Goal: Task Accomplishment & Management: Complete application form

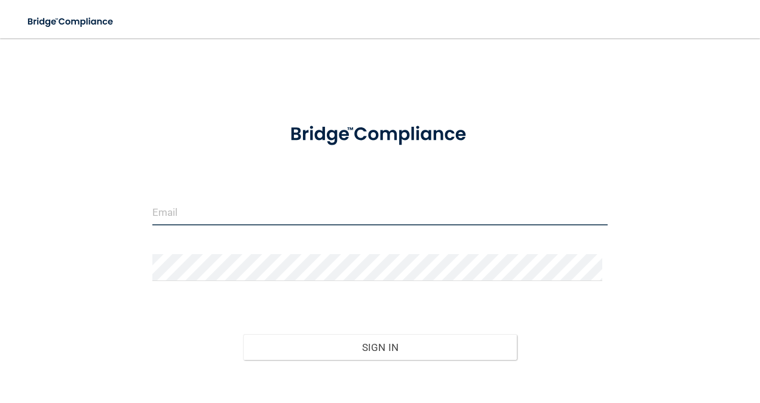
click at [180, 210] on input "email" at bounding box center [380, 211] width 456 height 27
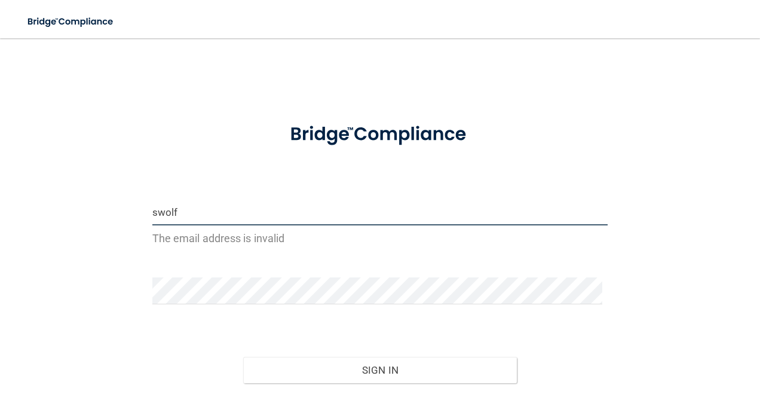
type input "[EMAIL_ADDRESS][DOMAIN_NAME]"
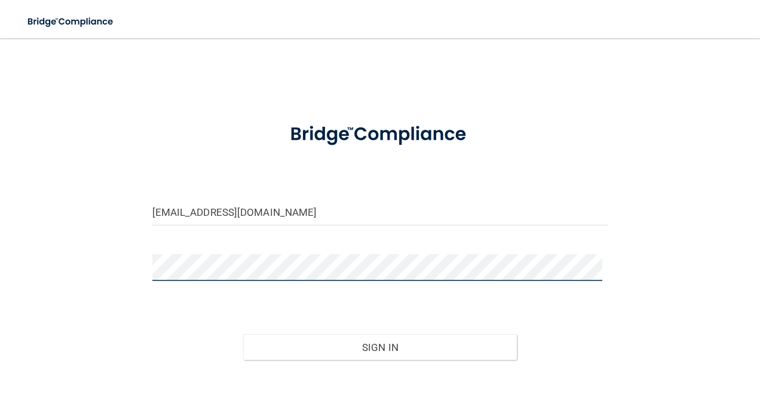
click at [243, 334] on button "Sign In" at bounding box center [380, 347] width 274 height 26
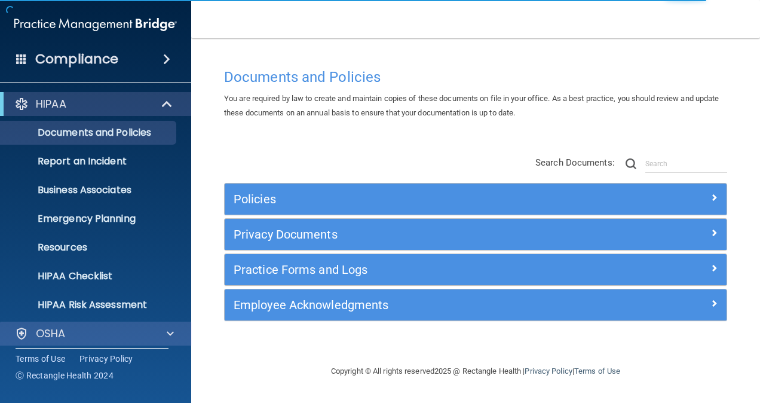
scroll to position [93, 0]
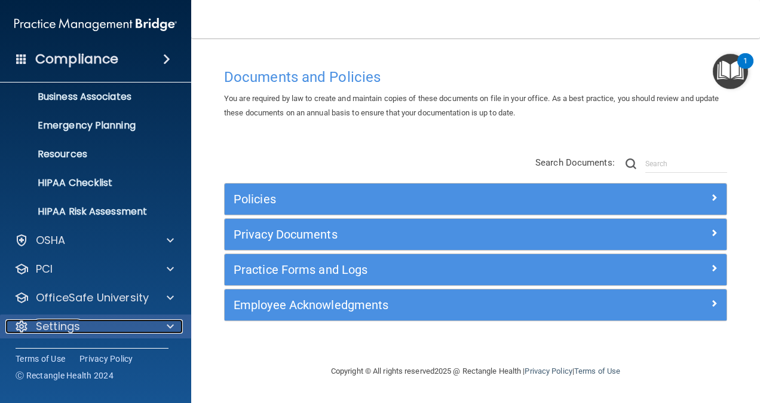
click at [167, 327] on span at bounding box center [170, 326] width 7 height 14
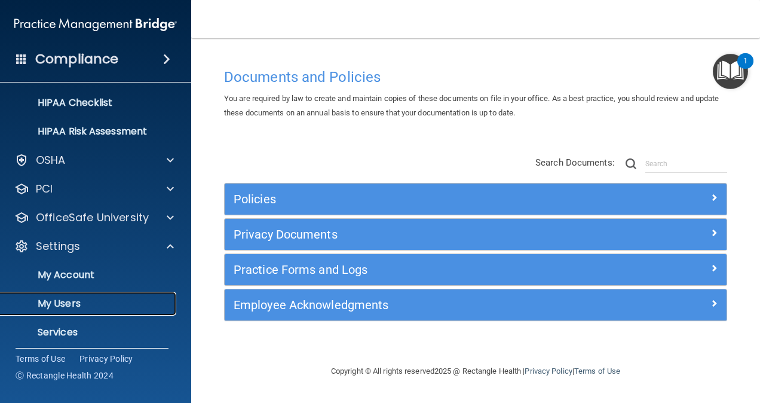
click at [54, 307] on p "My Users" at bounding box center [89, 304] width 163 height 12
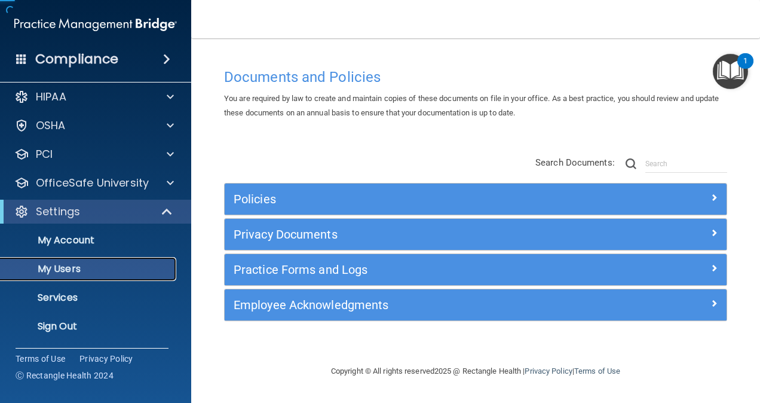
scroll to position [7, 0]
select select "20"
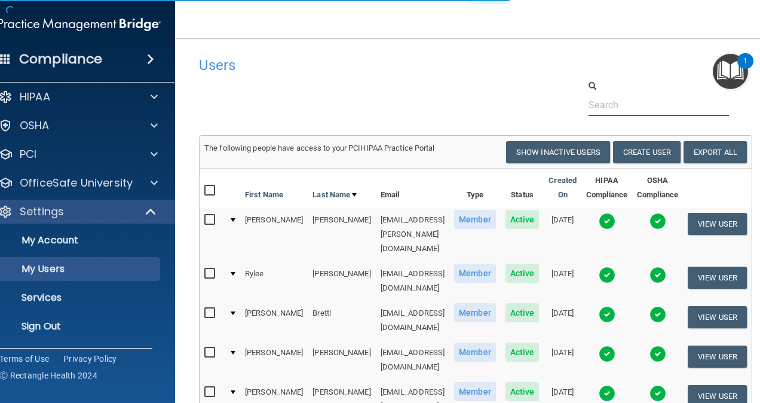
click at [663, 103] on input "text" at bounding box center [659, 105] width 140 height 22
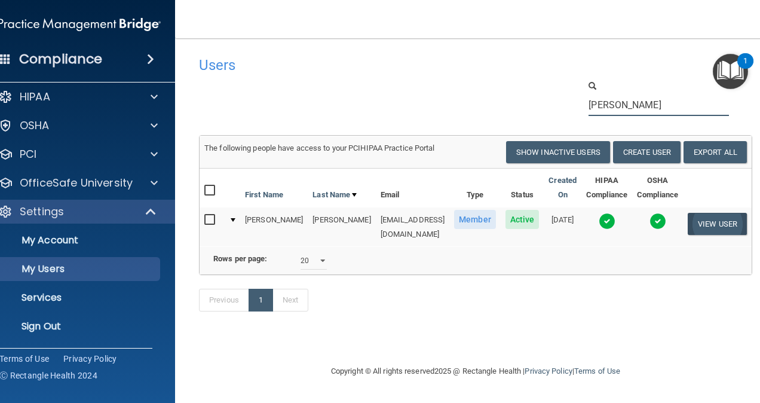
type input "[PERSON_NAME]"
click at [691, 220] on button "View User" at bounding box center [717, 224] width 59 height 22
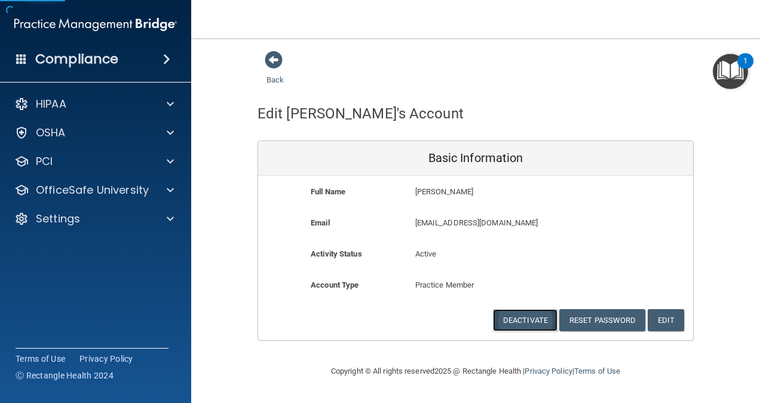
click at [528, 329] on button "Deactivate" at bounding box center [525, 320] width 65 height 22
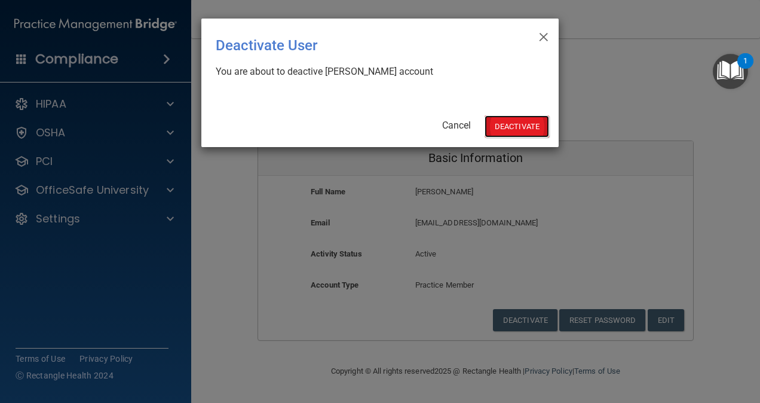
click at [516, 126] on button "Deactivate" at bounding box center [517, 126] width 65 height 22
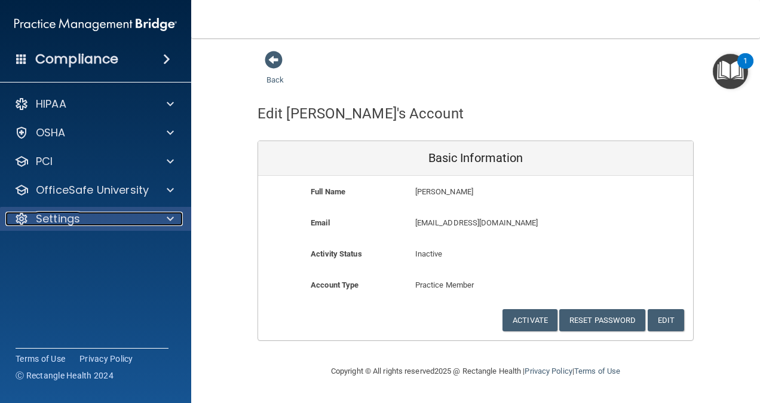
click at [172, 219] on span at bounding box center [170, 219] width 7 height 14
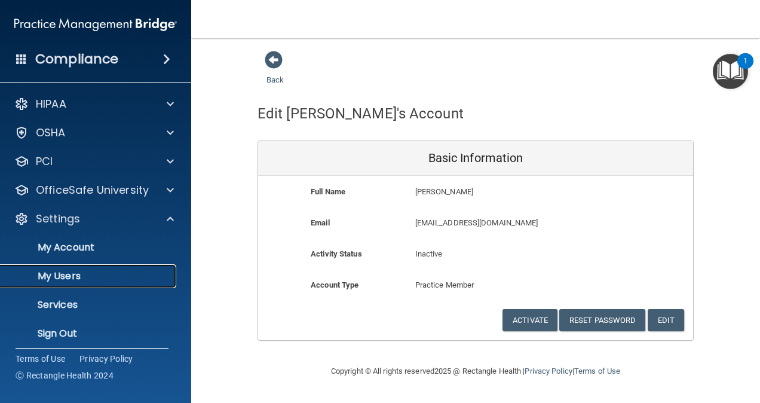
click at [48, 277] on p "My Users" at bounding box center [89, 276] width 163 height 12
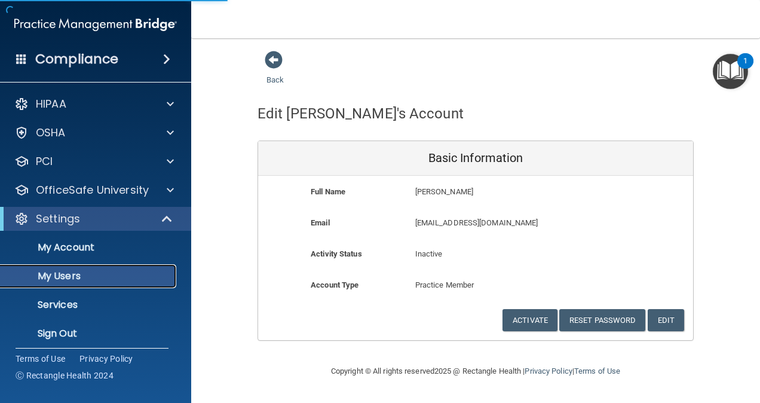
select select "20"
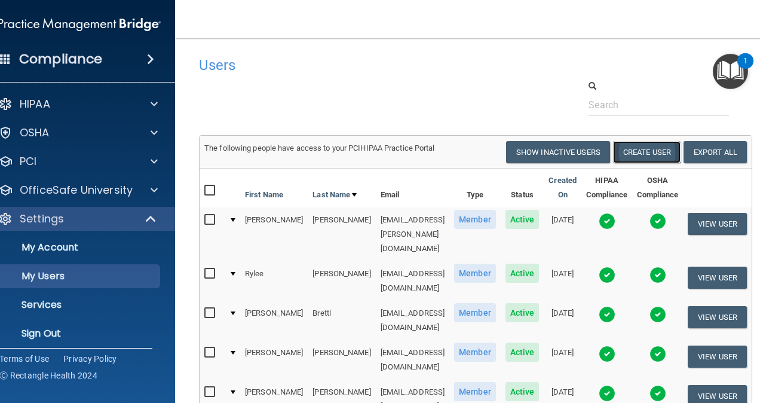
click at [651, 147] on button "Create User" at bounding box center [647, 152] width 68 height 22
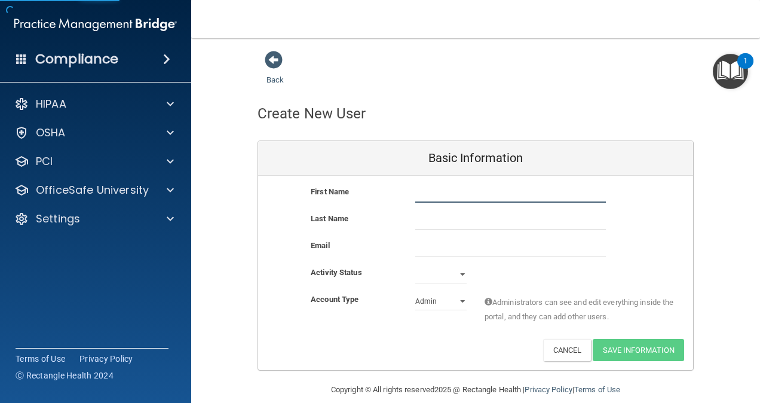
click at [435, 189] on input "text" at bounding box center [510, 194] width 191 height 18
type input "Alexandra"
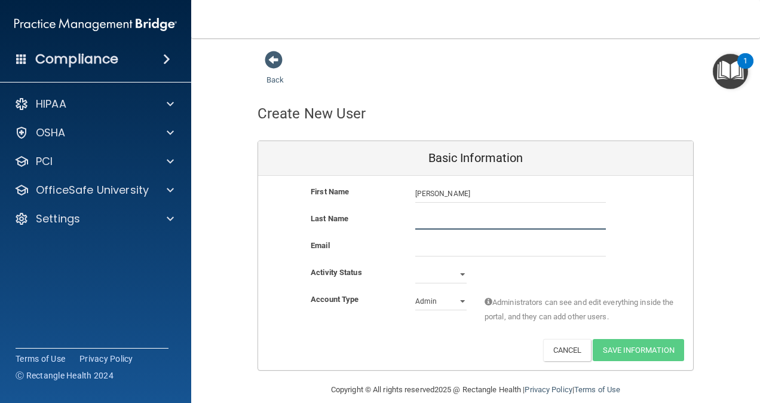
click at [420, 212] on input "text" at bounding box center [510, 221] width 191 height 18
type input "Price"
click at [428, 244] on input "email" at bounding box center [510, 248] width 191 height 18
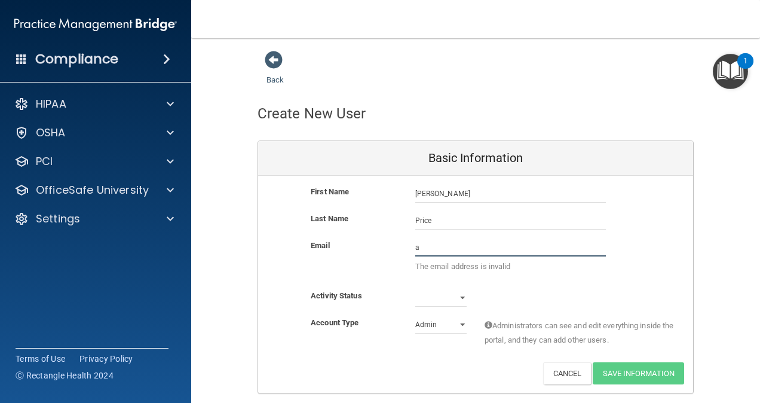
type input "abacani58@gmail.com"
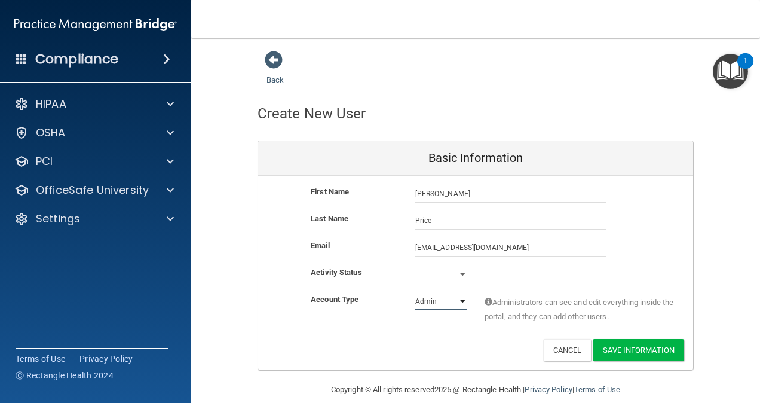
click at [457, 299] on select "Admin Member" at bounding box center [440, 301] width 51 height 18
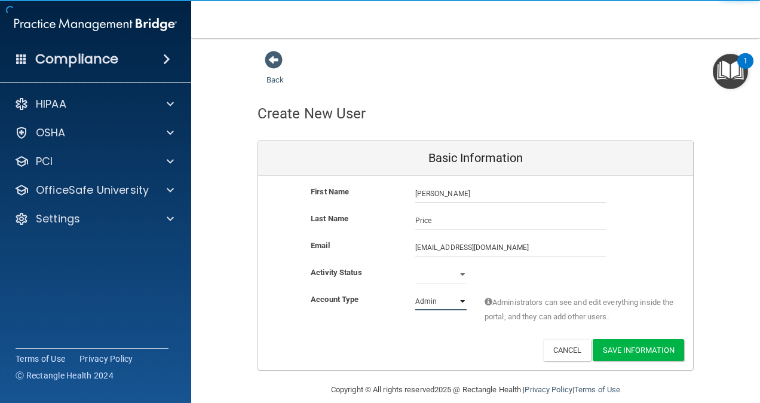
select select "practice_member"
click at [415, 292] on select "Admin Member" at bounding box center [440, 301] width 51 height 18
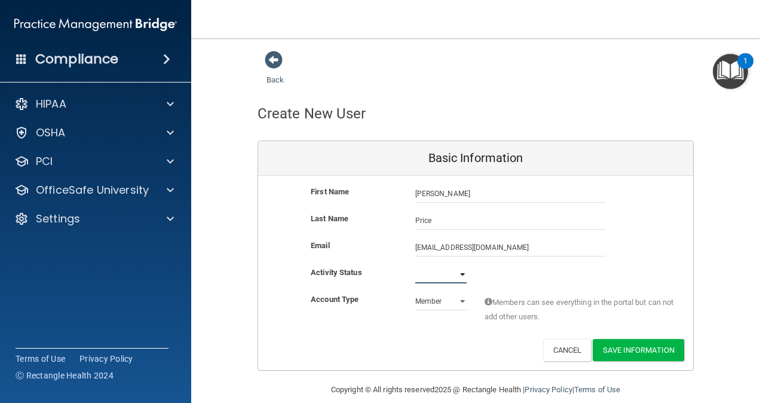
click at [457, 270] on select "Active Inactive" at bounding box center [440, 274] width 51 height 18
select select "active"
click at [415, 265] on select "Active Inactive" at bounding box center [440, 274] width 51 height 18
click at [629, 356] on button "Save Information" at bounding box center [638, 350] width 91 height 22
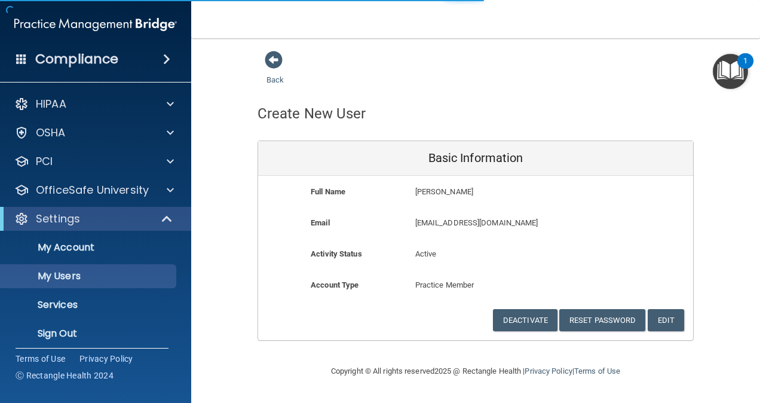
select select "20"
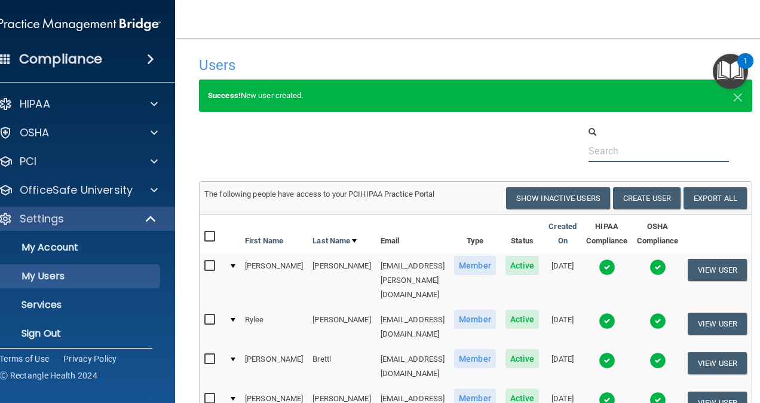
click at [649, 147] on input "text" at bounding box center [659, 151] width 140 height 22
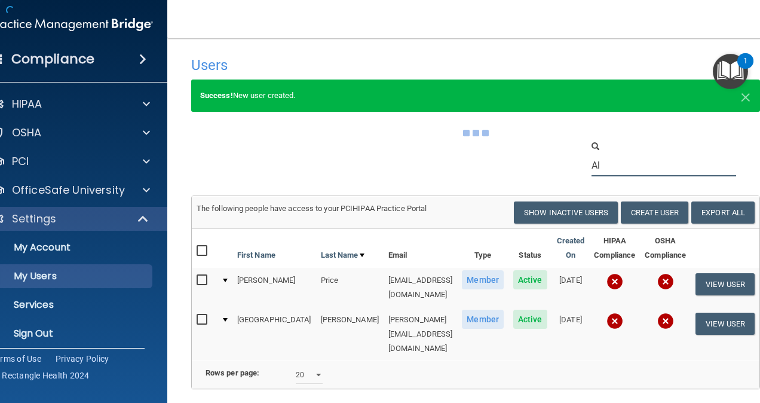
type input "A"
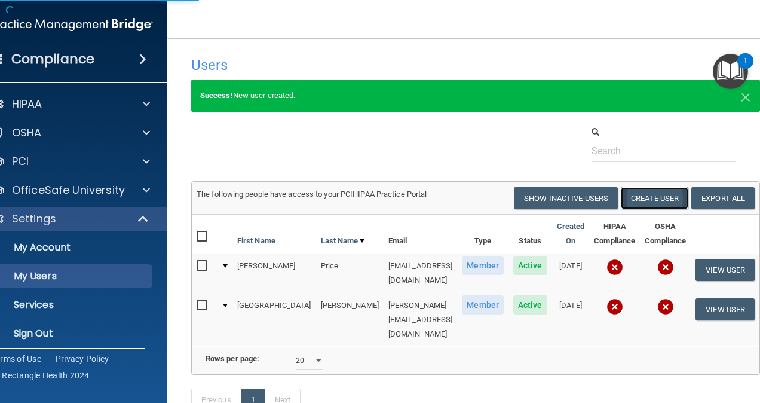
click at [628, 198] on button "Create User" at bounding box center [655, 198] width 68 height 22
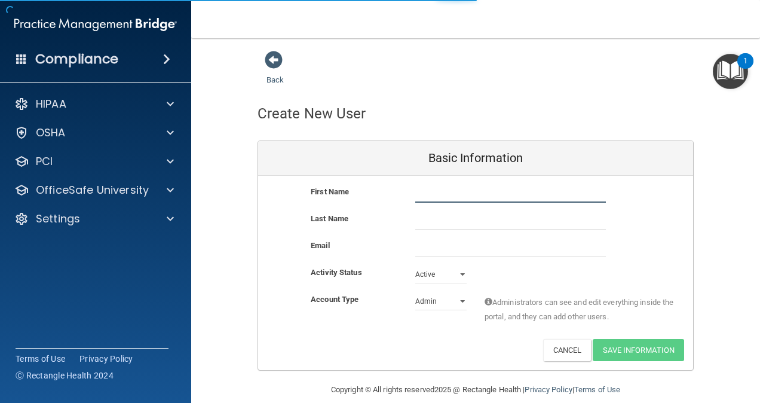
click at [460, 191] on input "text" at bounding box center [510, 194] width 191 height 18
type input "Alexander"
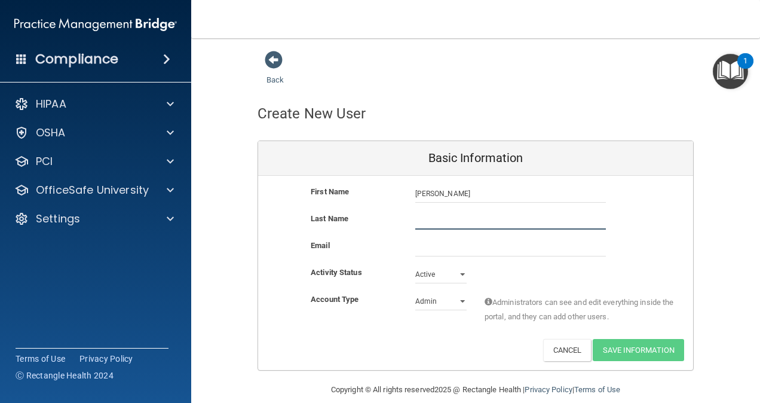
type input "Rojas Munoz"
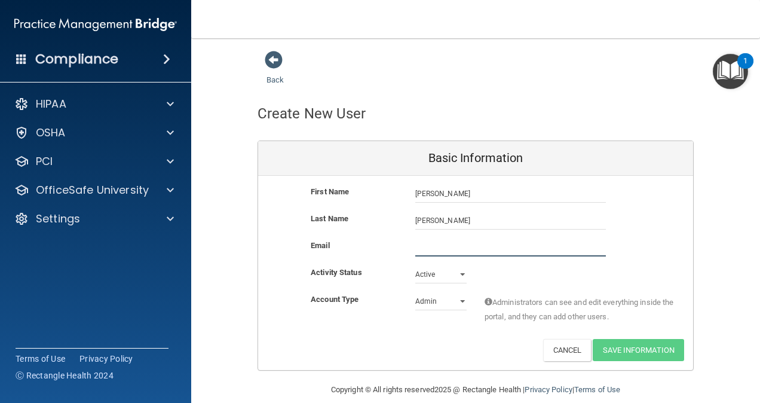
type input "alexrojas14132@gmail.com"
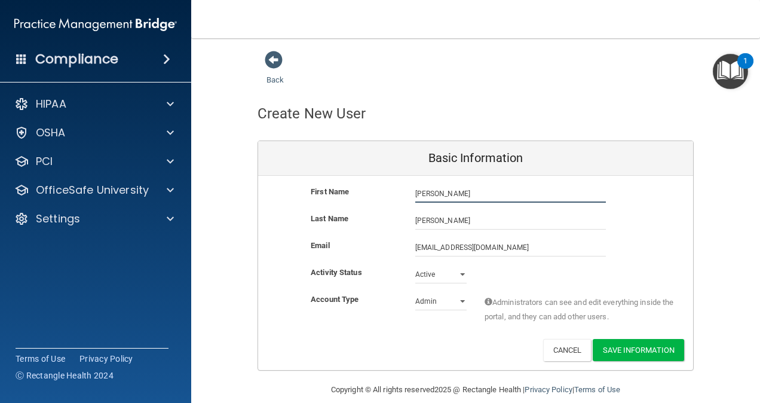
type input "Alexander"
click at [459, 298] on select "Admin Member" at bounding box center [440, 301] width 51 height 18
select select "practice_member"
click at [415, 292] on select "Admin Member" at bounding box center [440, 301] width 51 height 18
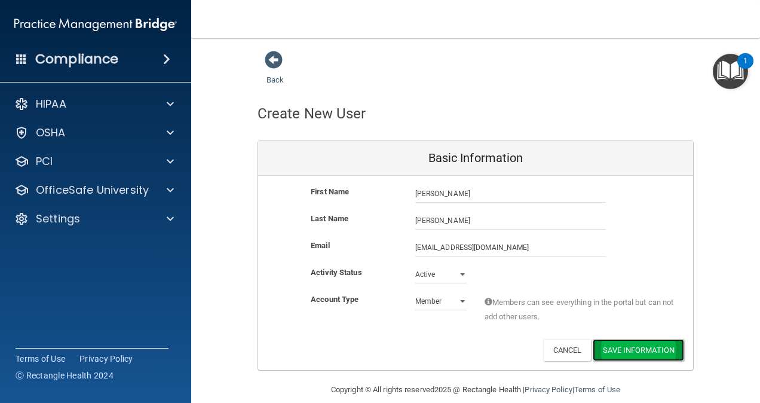
click at [618, 348] on button "Save Information" at bounding box center [638, 350] width 91 height 22
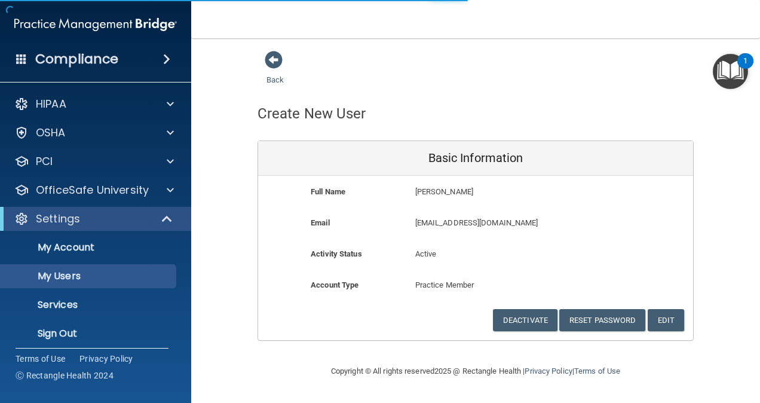
select select "20"
